Goal: Check status: Check status

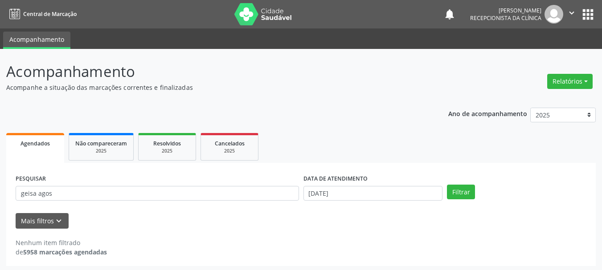
scroll to position [2, 0]
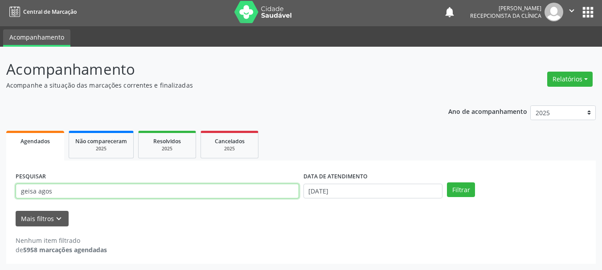
drag, startPoint x: 66, startPoint y: 192, endPoint x: 15, endPoint y: 164, distance: 58.4
click at [0, 156] on div "Acompanhamento Acompanhe a situação das marcações correntes e finalizadas Relat…" at bounding box center [301, 159] width 602 height 224
type input "[PERSON_NAME]"
click at [447, 183] on button "Filtrar" at bounding box center [461, 190] width 28 height 15
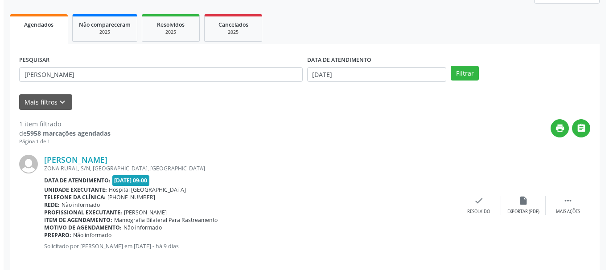
scroll to position [120, 0]
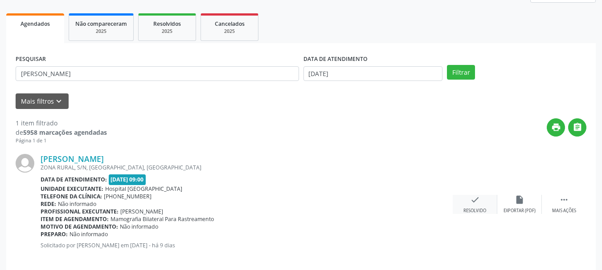
click at [474, 204] on icon "check" at bounding box center [475, 200] width 10 height 10
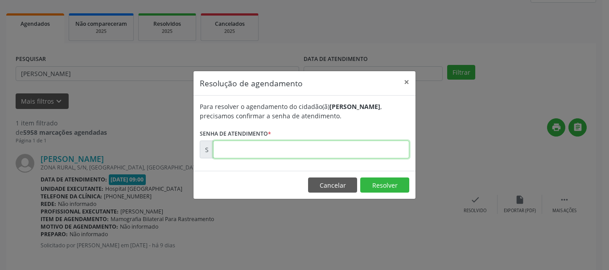
click at [306, 155] on input "text" at bounding box center [311, 150] width 196 height 18
type input "00174336"
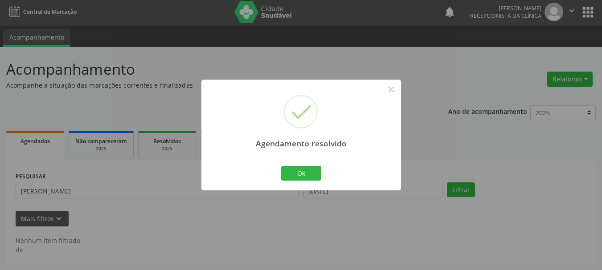
scroll to position [2, 0]
click at [318, 181] on button "Ok" at bounding box center [301, 173] width 40 height 15
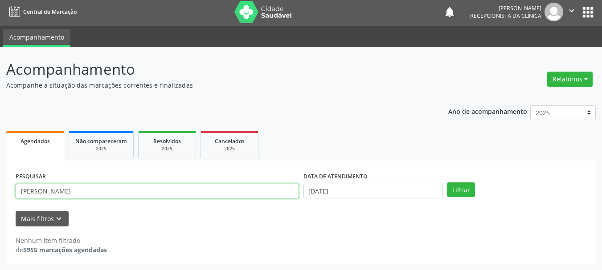
drag, startPoint x: 72, startPoint y: 194, endPoint x: 0, endPoint y: 246, distance: 88.4
click at [0, 198] on div "Acompanhamento Acompanhe a situação das marcações correntes e finalizadas Relat…" at bounding box center [301, 159] width 602 height 224
type input "MARILUCIA SA"
click at [447, 183] on button "Filtrar" at bounding box center [461, 190] width 28 height 15
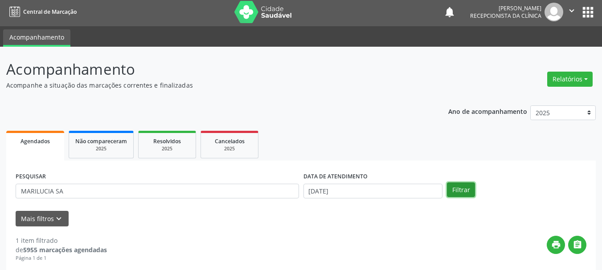
click at [462, 188] on button "Filtrar" at bounding box center [461, 190] width 28 height 15
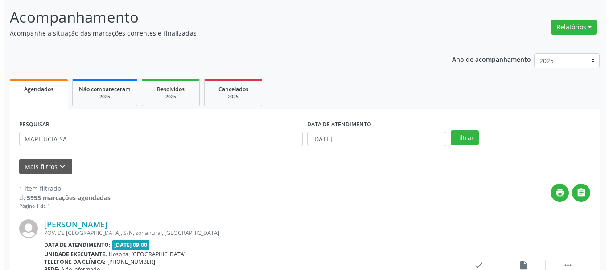
scroll to position [130, 0]
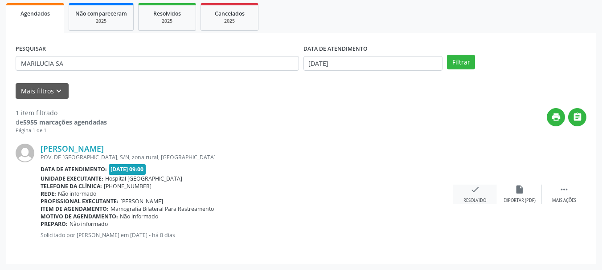
click at [470, 192] on icon "check" at bounding box center [475, 190] width 10 height 10
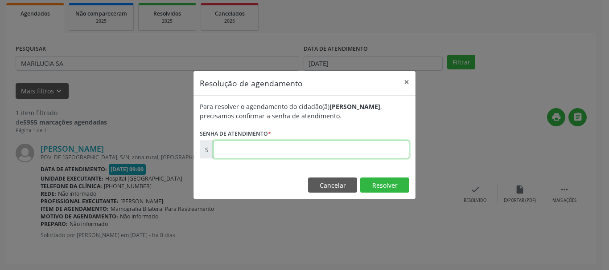
click at [299, 148] on input "text" at bounding box center [311, 150] width 196 height 18
type input "00174465"
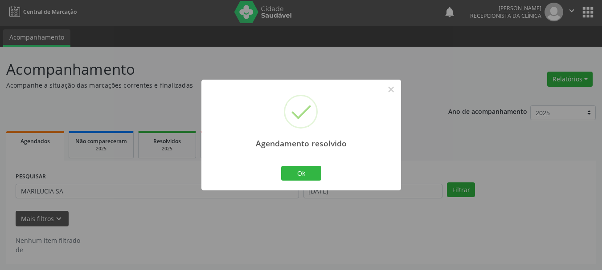
scroll to position [2, 0]
click at [318, 176] on button "Ok" at bounding box center [301, 173] width 40 height 15
